Goal: Task Accomplishment & Management: Manage account settings

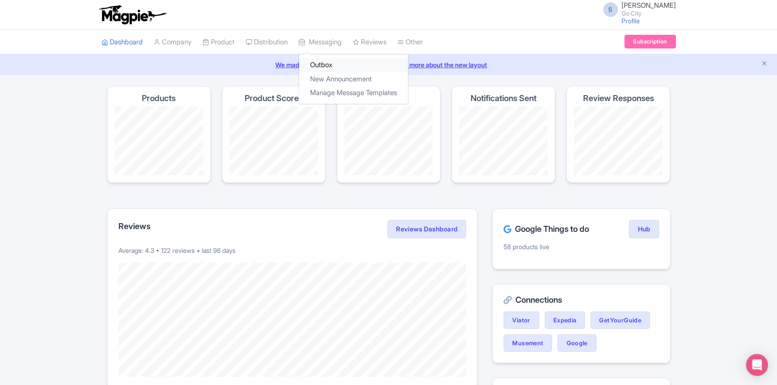
click at [330, 63] on link "Outbox" at bounding box center [353, 65] width 109 height 14
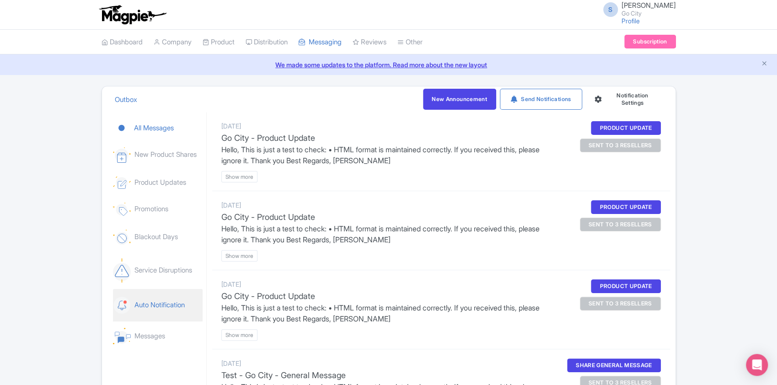
click at [157, 299] on link "Auto Notification" at bounding box center [158, 305] width 90 height 32
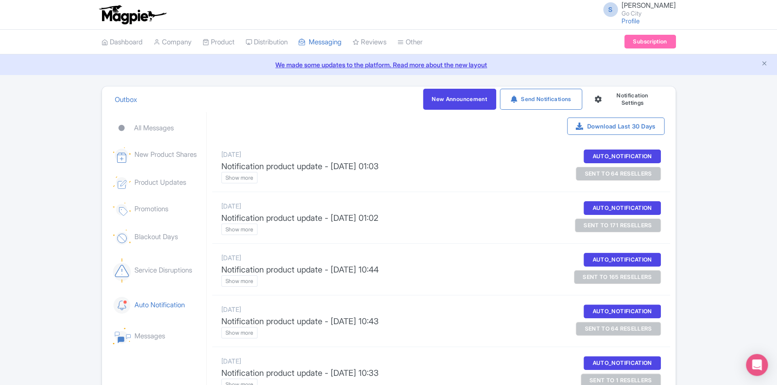
drag, startPoint x: 380, startPoint y: 166, endPoint x: 424, endPoint y: 168, distance: 44.0
click at [419, 166] on p "Notification product update - 2025-08-14 01:03" at bounding box center [386, 166] width 330 height 12
click at [433, 169] on p "Notification product update - 2025-08-14 01:03" at bounding box center [386, 166] width 330 height 12
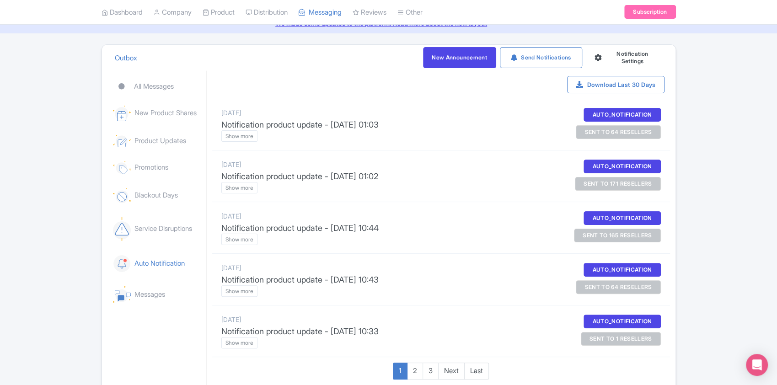
scroll to position [61, 0]
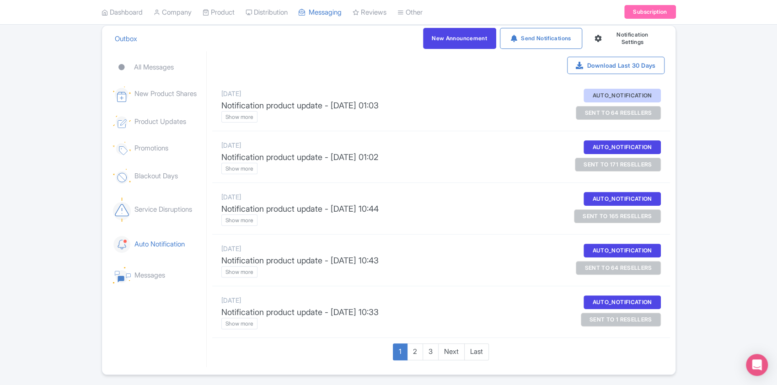
click at [609, 94] on div "auto_notification" at bounding box center [621, 96] width 77 height 14
click at [245, 119] on btn "Show more" at bounding box center [239, 116] width 36 height 11
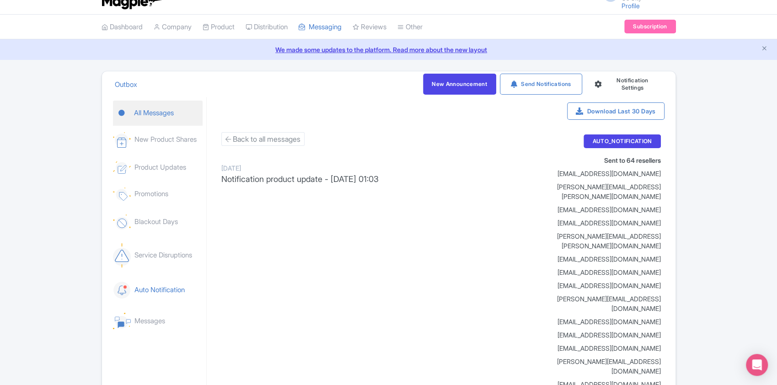
scroll to position [0, 0]
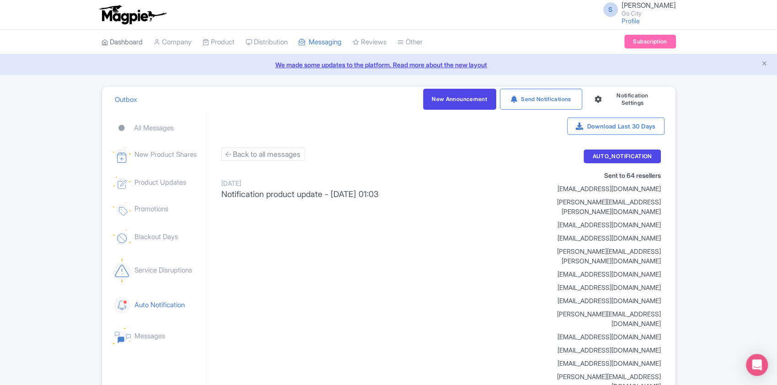
click at [136, 48] on link "Dashboard" at bounding box center [122, 42] width 41 height 25
click at [128, 43] on link "Dashboard" at bounding box center [122, 42] width 41 height 25
click at [349, 60] on link "We made some updates to the platform. Read more about the new layout" at bounding box center [388, 65] width 766 height 10
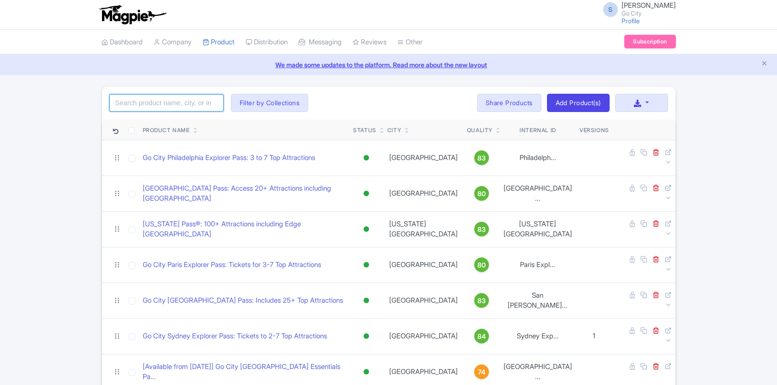
click at [182, 107] on input "search" at bounding box center [166, 102] width 114 height 17
click button "Search" at bounding box center [0, 0] width 0 height 0
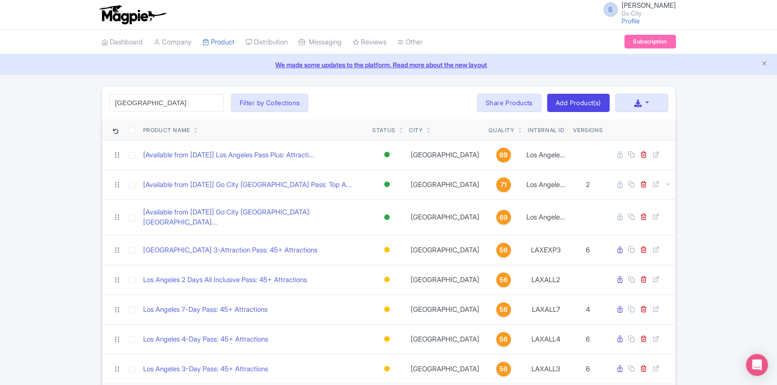
click at [69, 247] on div "los angeles Search Filter by Collections All Inclusive Explorer Trade Products …" at bounding box center [388, 324] width 777 height 476
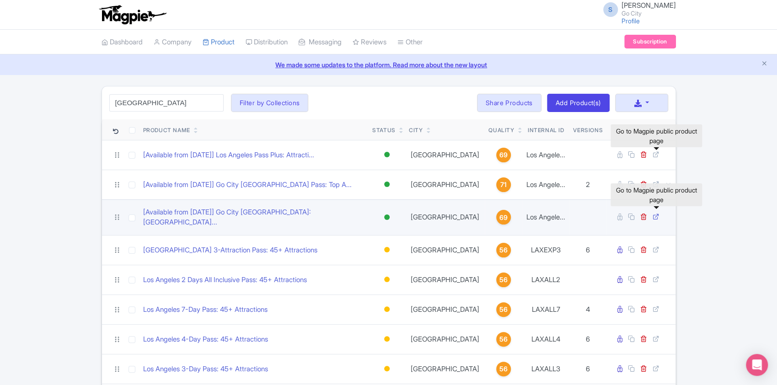
click at [655, 214] on icon at bounding box center [655, 216] width 7 height 7
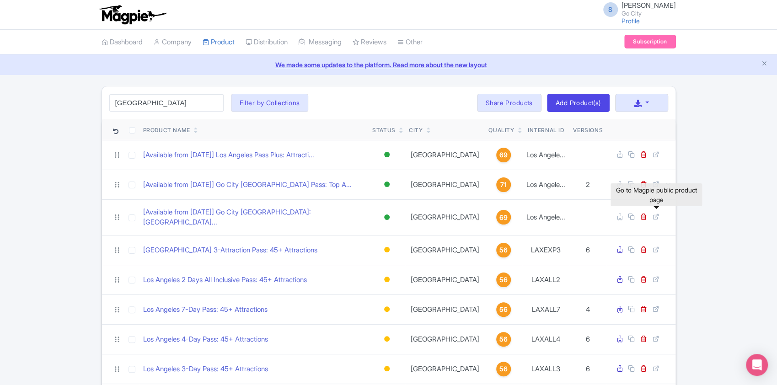
click at [744, 186] on div "los angeles Search Filter by Collections All Inclusive Explorer Trade Products …" at bounding box center [388, 324] width 777 height 476
click at [147, 116] on div "los angeles Search Filter by Collections All Inclusive Explorer Trade Products …" at bounding box center [388, 102] width 573 height 33
drag, startPoint x: 155, startPoint y: 106, endPoint x: 47, endPoint y: 96, distance: 107.9
click at [47, 96] on div "los angeles Search Filter by Collections All Inclusive Explorer Trade Products …" at bounding box center [388, 324] width 777 height 476
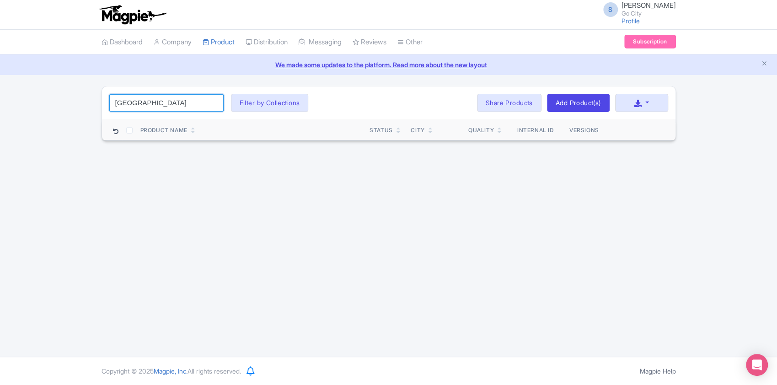
click button "Search" at bounding box center [0, 0] width 0 height 0
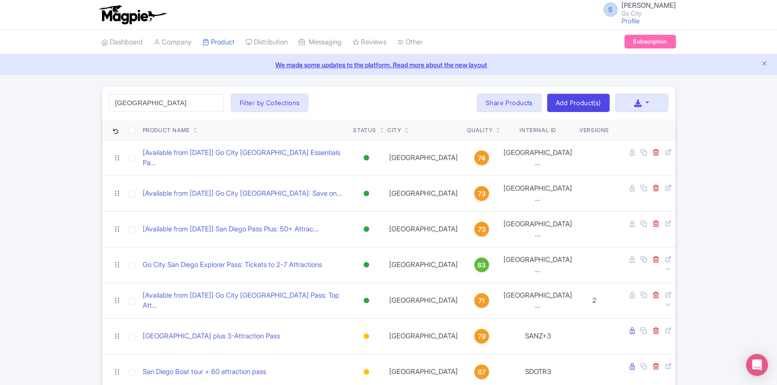
drag, startPoint x: 157, startPoint y: 104, endPoint x: 20, endPoint y: 103, distance: 136.7
type input "seoul"
click button "Search" at bounding box center [0, 0] width 0 height 0
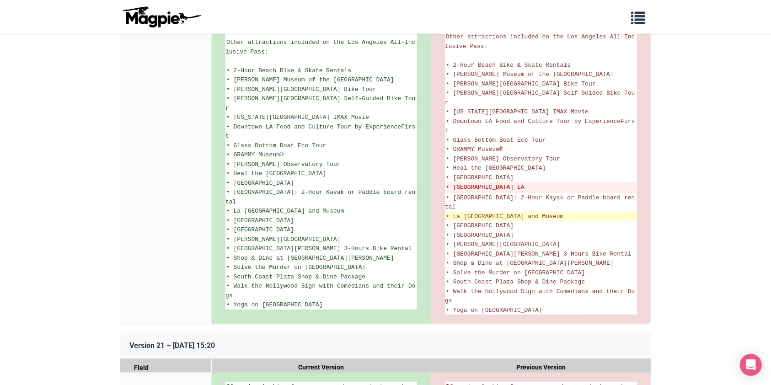
scroll to position [609, 0]
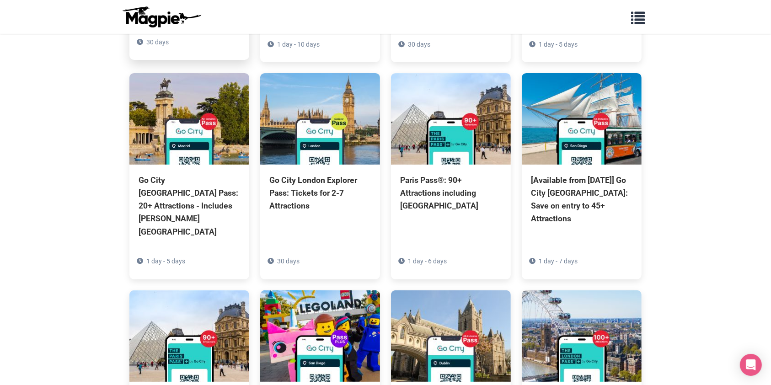
scroll to position [490, 0]
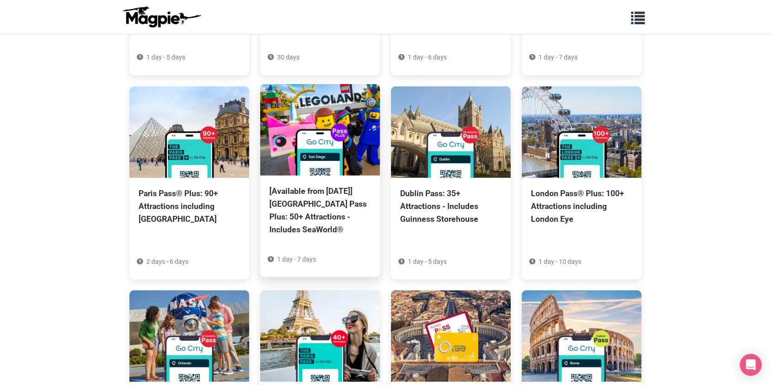
click at [312, 185] on div "[Available from 4 August] San Diego Pass Plus: 50+ Attractions - Includes SeaWo…" at bounding box center [320, 211] width 102 height 52
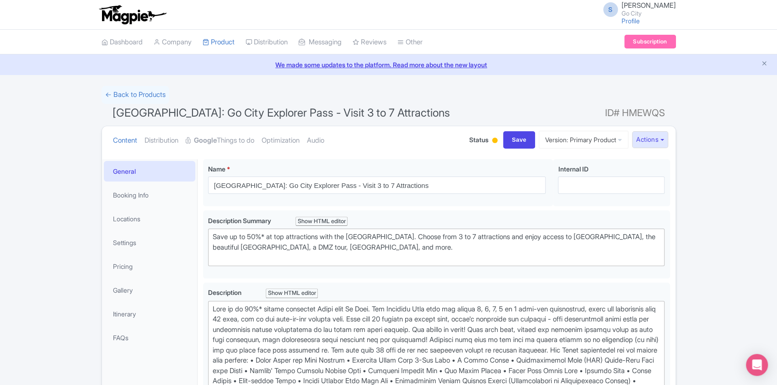
click at [134, 246] on link "Settings" at bounding box center [149, 242] width 91 height 21
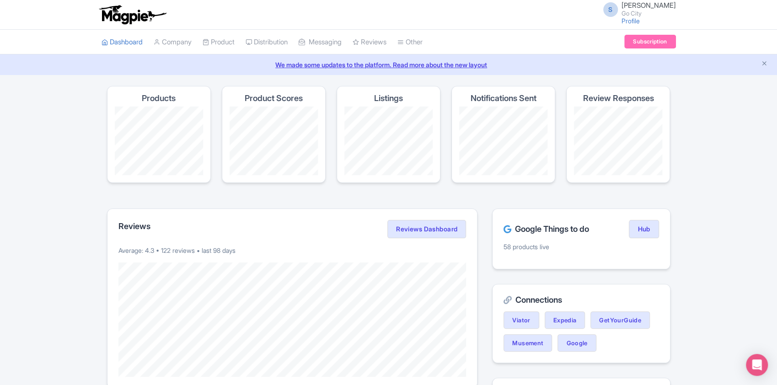
click at [87, 287] on div "Magpie recommends Look into TUI Musement as a distribution channel TUI Musement…" at bounding box center [388, 391] width 777 height 610
click at [171, 43] on link "Company" at bounding box center [173, 42] width 38 height 25
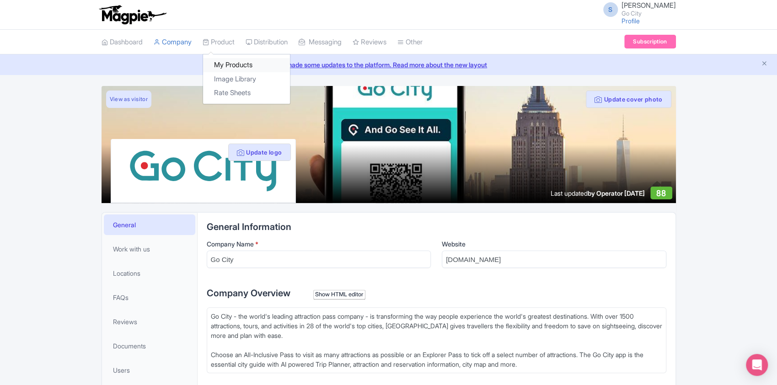
click at [220, 68] on link "My Products" at bounding box center [246, 65] width 87 height 14
